Goal: Find specific page/section: Find specific page/section

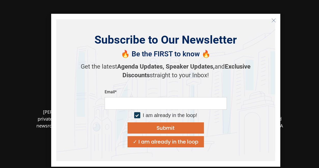
click at [277, 19] on button "Close" at bounding box center [274, 20] width 8 height 8
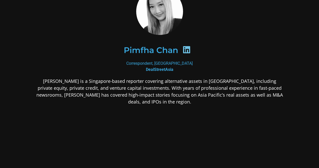
scroll to position [61, 0]
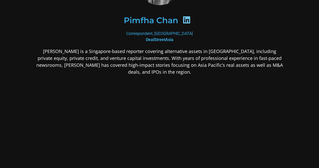
click at [203, 90] on div "[PERSON_NAME] is a Singapore-based reporter covering alternative assets in [GEO…" at bounding box center [160, 102] width 248 height 108
click at [220, 117] on div "[PERSON_NAME] is a Singapore-based reporter covering alternative assets in [GEO…" at bounding box center [160, 102] width 248 height 108
click at [242, 104] on div "[PERSON_NAME] is a Singapore-based reporter covering alternative assets in [GEO…" at bounding box center [160, 102] width 248 height 108
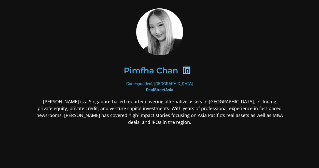
scroll to position [0, 0]
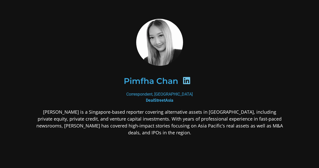
click at [64, 69] on div "Pimfha Chan" at bounding box center [159, 81] width 223 height 26
click at [45, 35] on div at bounding box center [160, 42] width 248 height 47
